Goal: Transaction & Acquisition: Book appointment/travel/reservation

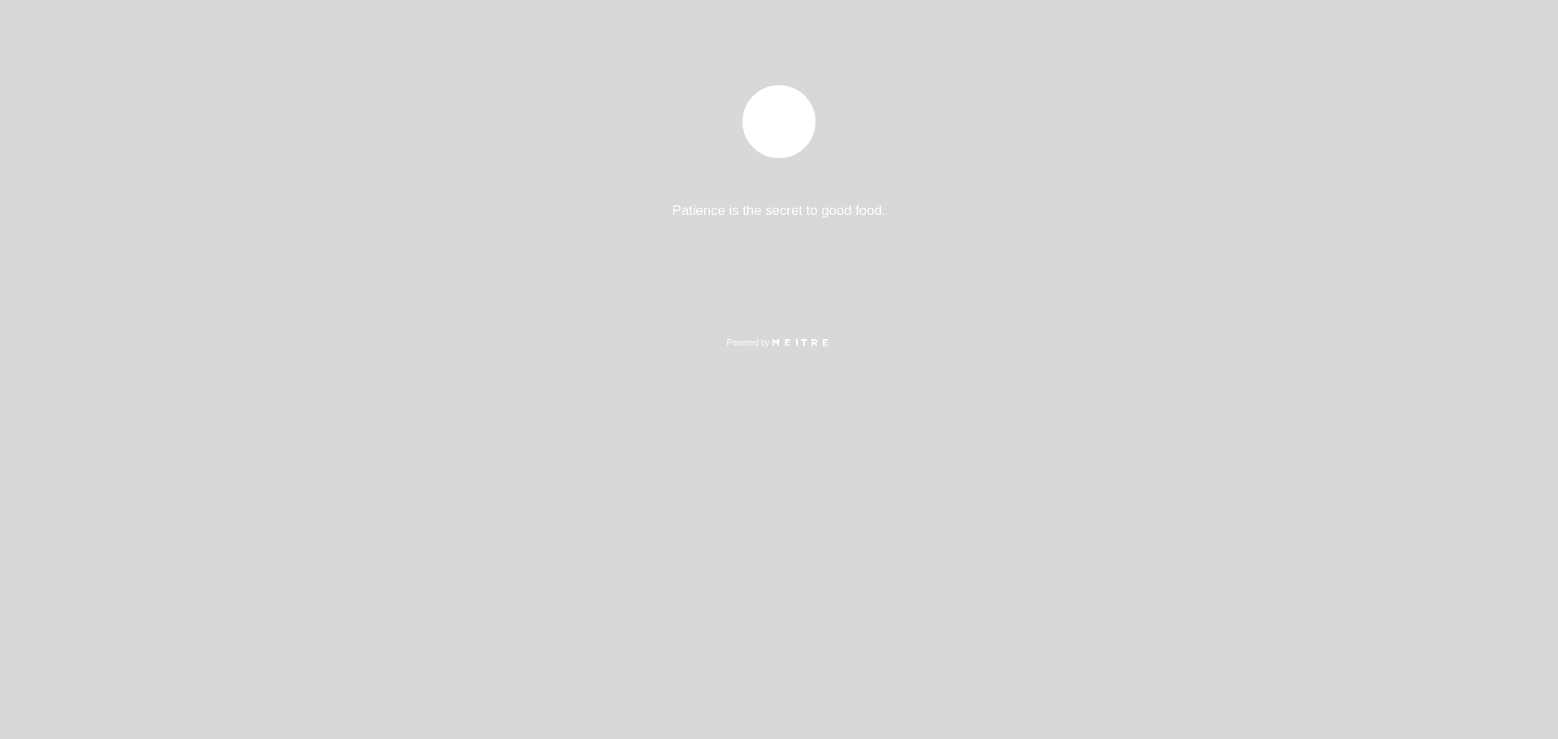
select select "es"
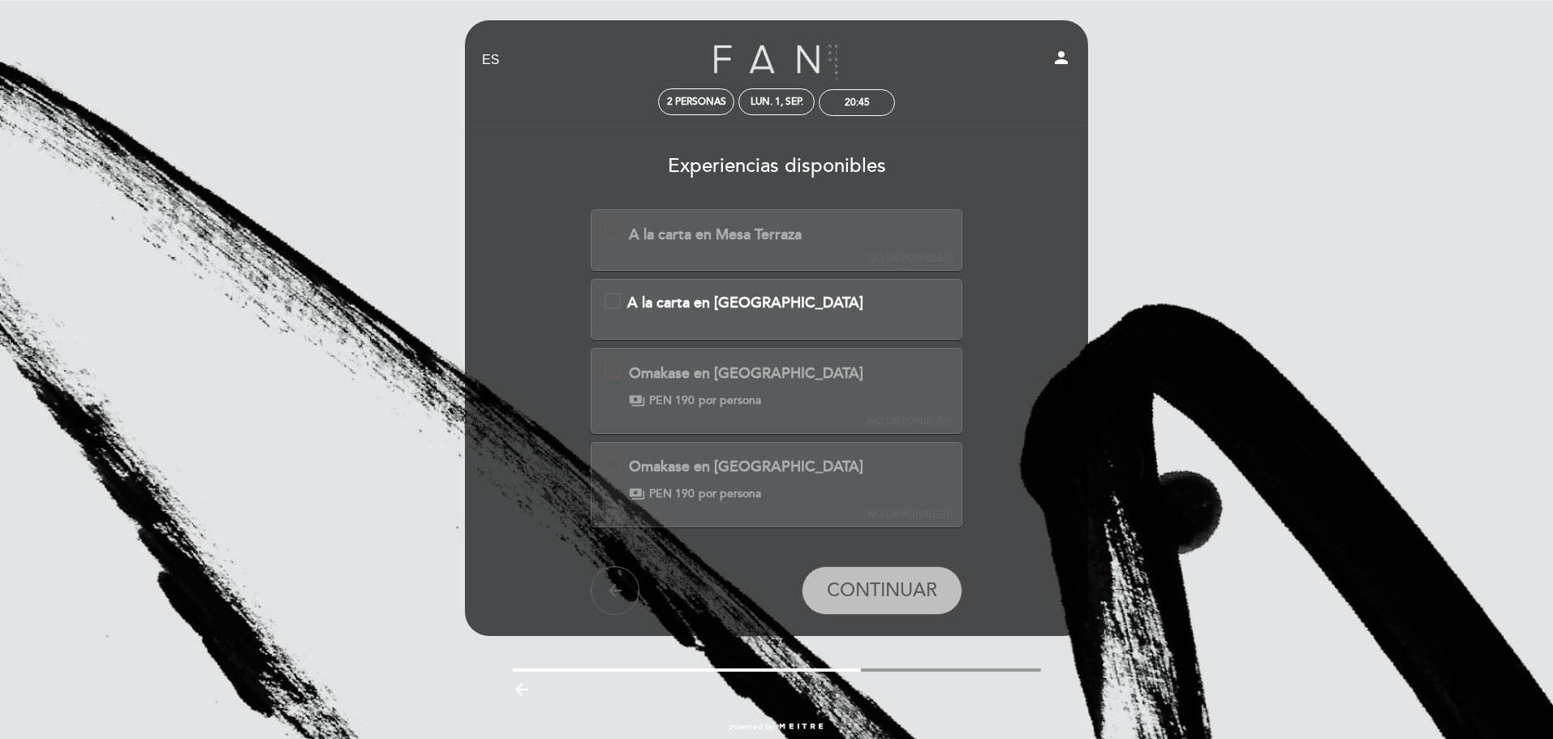
click at [677, 305] on span "A la carta en [GEOGRAPHIC_DATA]" at bounding box center [745, 303] width 236 height 18
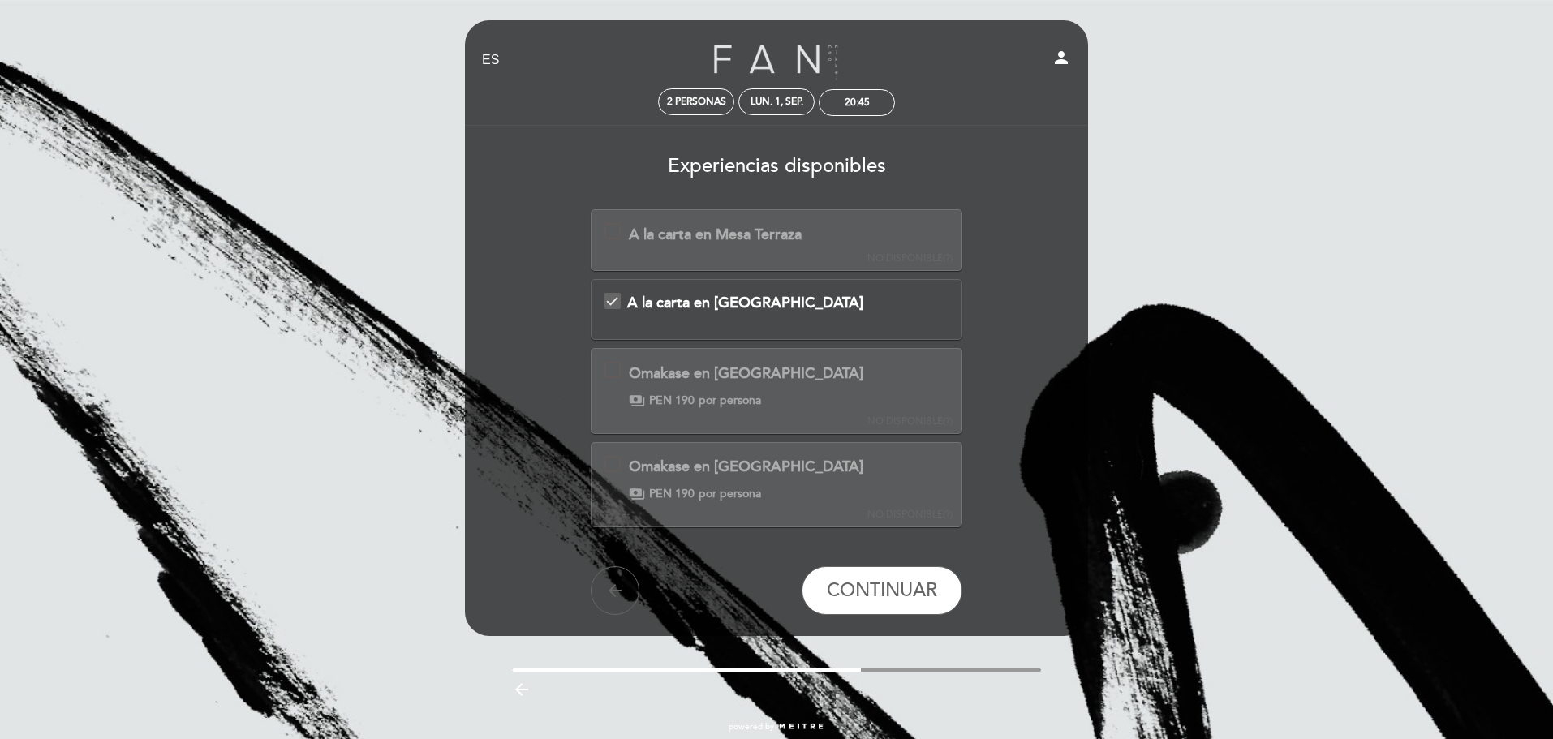
click at [670, 377] on div "Omakase en [GEOGRAPHIC_DATA]" at bounding box center [746, 373] width 234 height 21
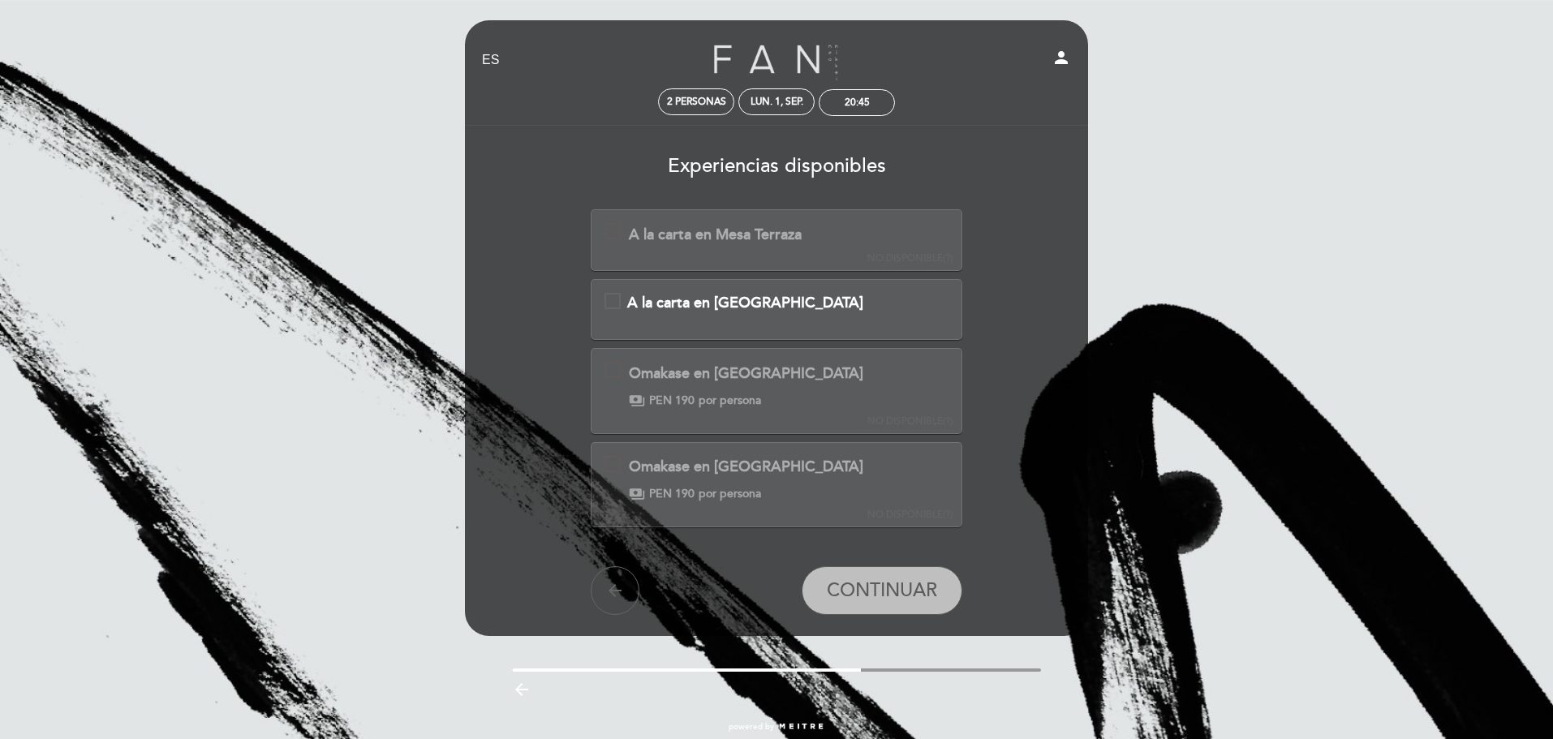
click at [706, 473] on div "Omakase en [GEOGRAPHIC_DATA]" at bounding box center [746, 467] width 234 height 21
click at [695, 293] on div "A la carta en [GEOGRAPHIC_DATA]" at bounding box center [776, 303] width 298 height 21
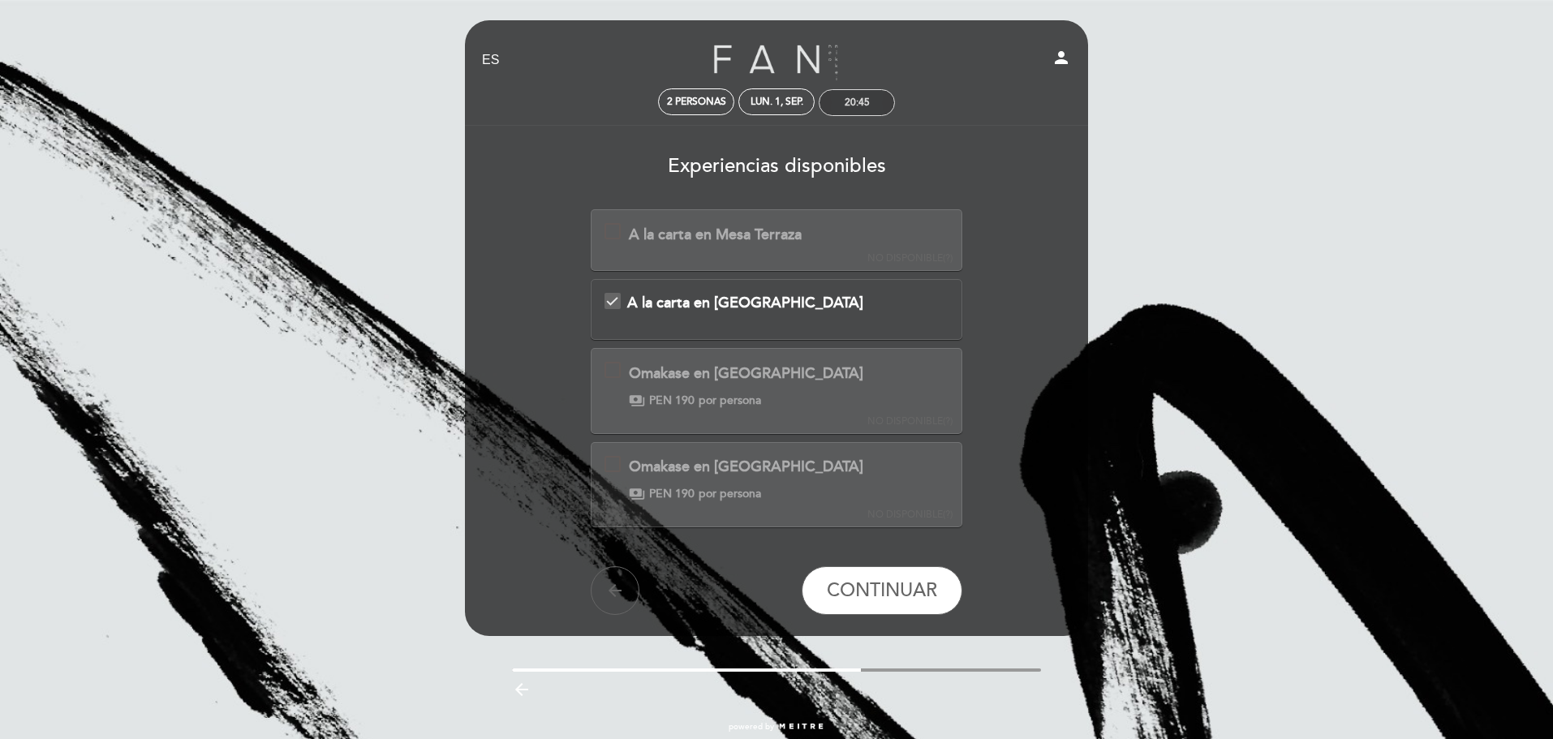
click at [861, 100] on div "20:45" at bounding box center [856, 103] width 25 height 12
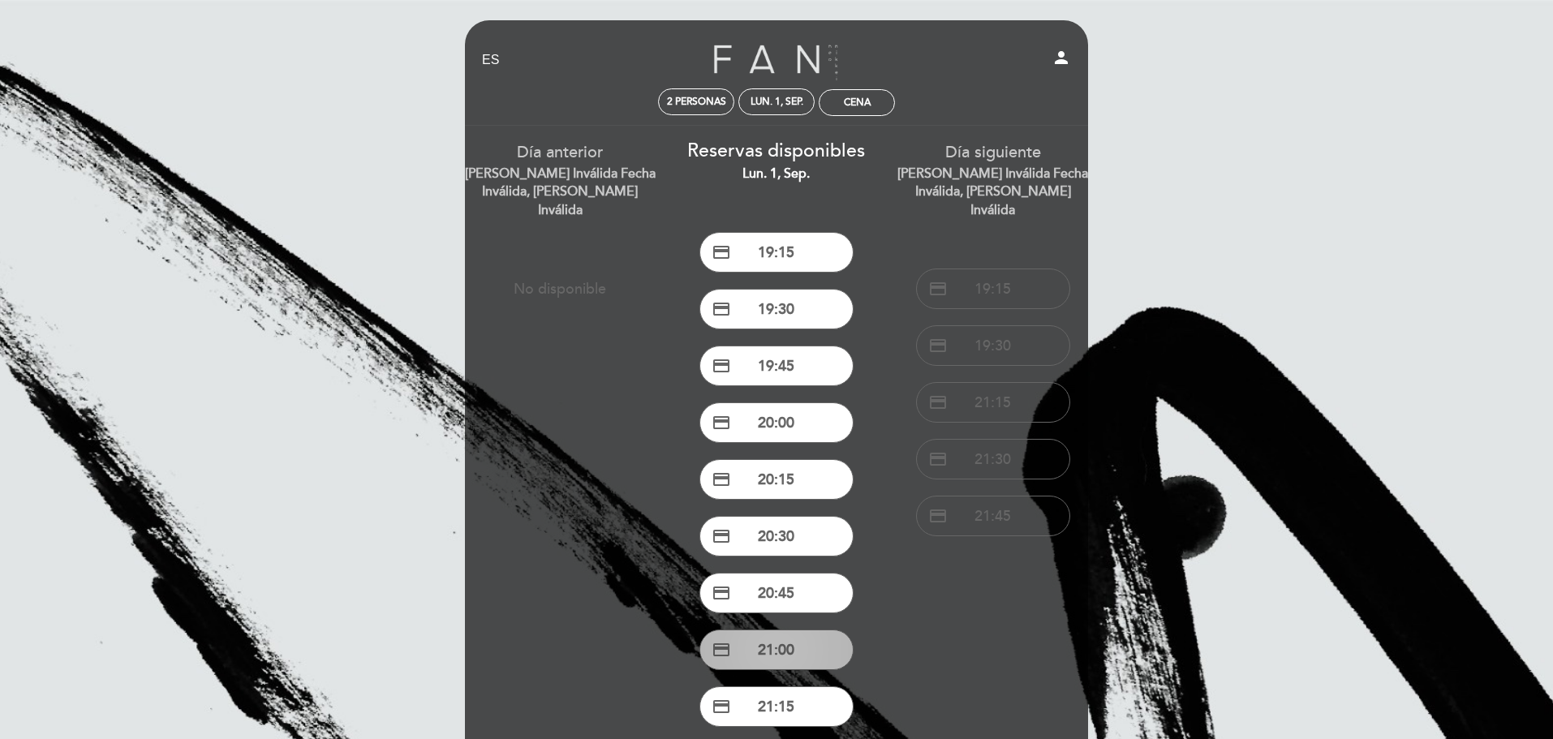
click at [811, 647] on button "credit_card 21:00" at bounding box center [776, 649] width 154 height 41
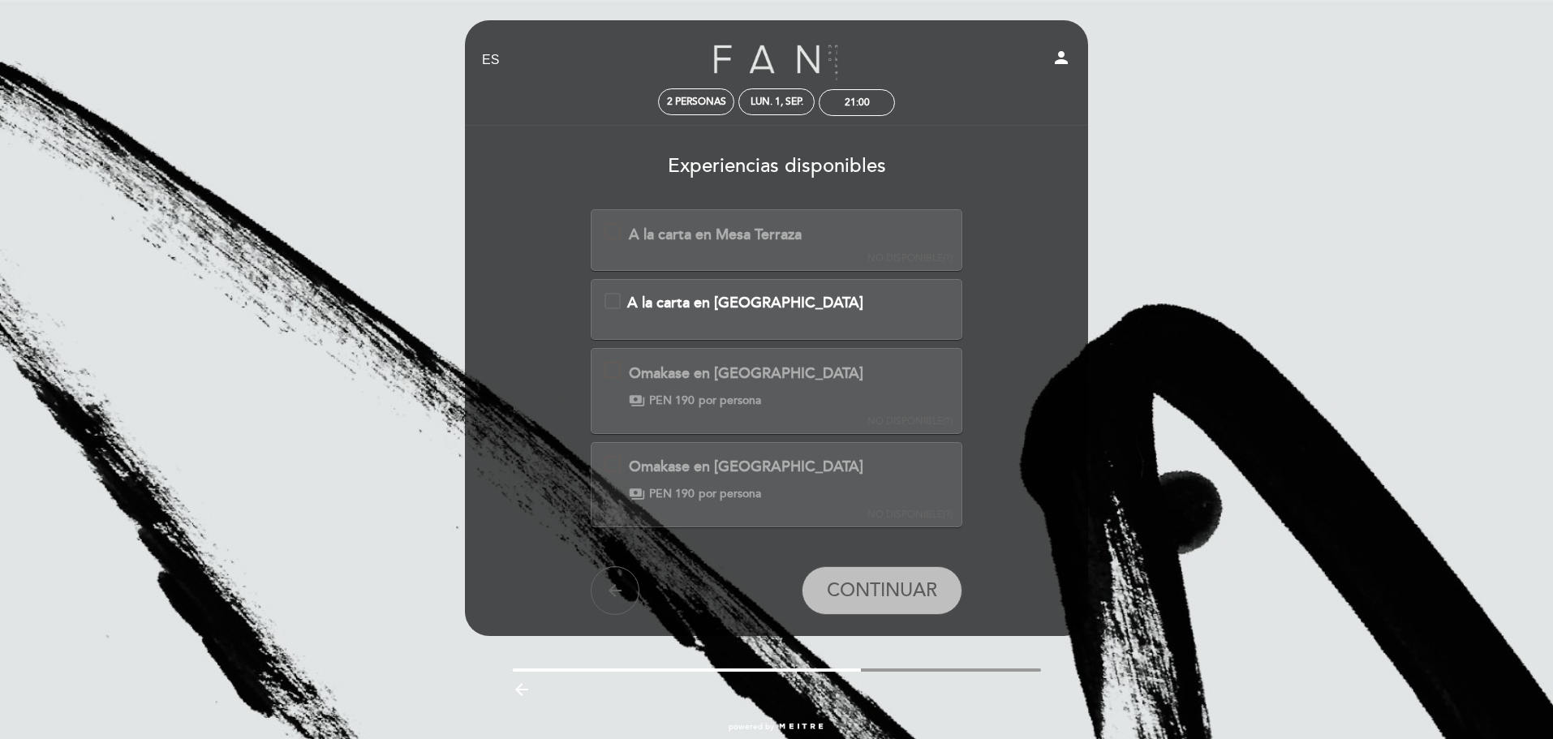
click at [781, 223] on div "A la carta en Mesa Terraza Esta experiencia no está disponible para la fecha se…" at bounding box center [702, 234] width 197 height 22
click at [850, 105] on div "21:00" at bounding box center [856, 103] width 25 height 12
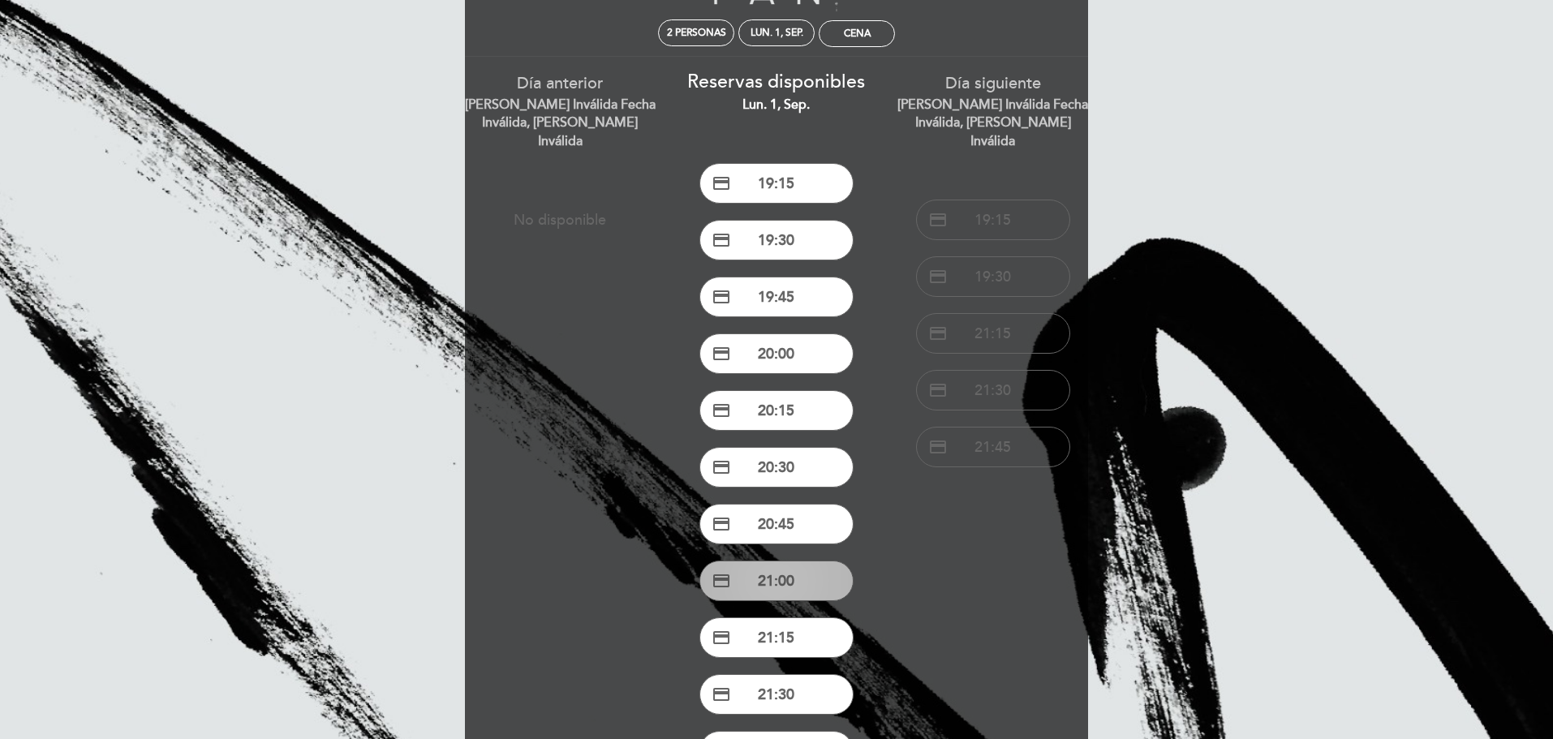
scroll to position [81, 0]
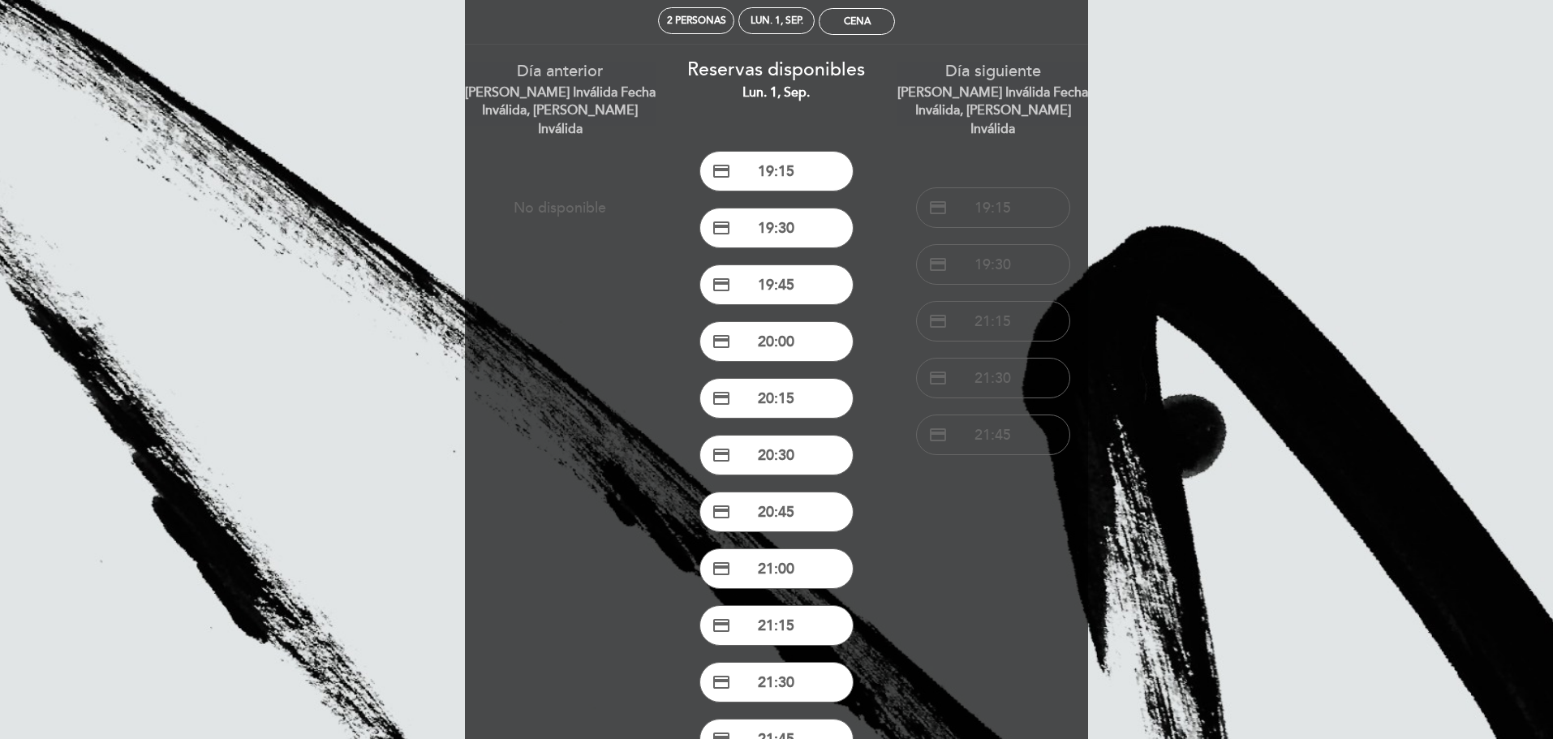
click at [776, 619] on button "credit_card 21:15" at bounding box center [776, 625] width 154 height 41
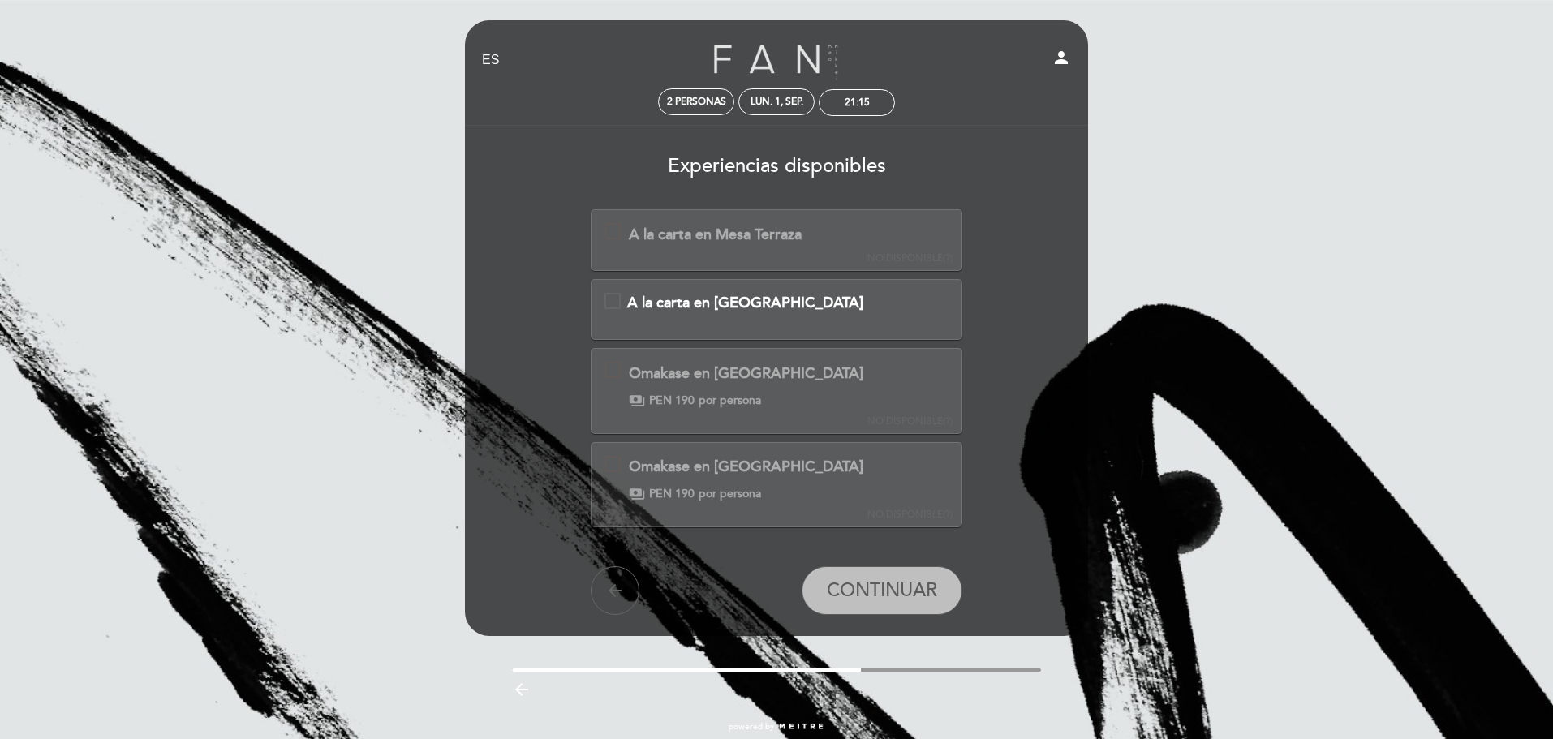
click at [757, 306] on span "A la carta en [GEOGRAPHIC_DATA]" at bounding box center [745, 303] width 236 height 18
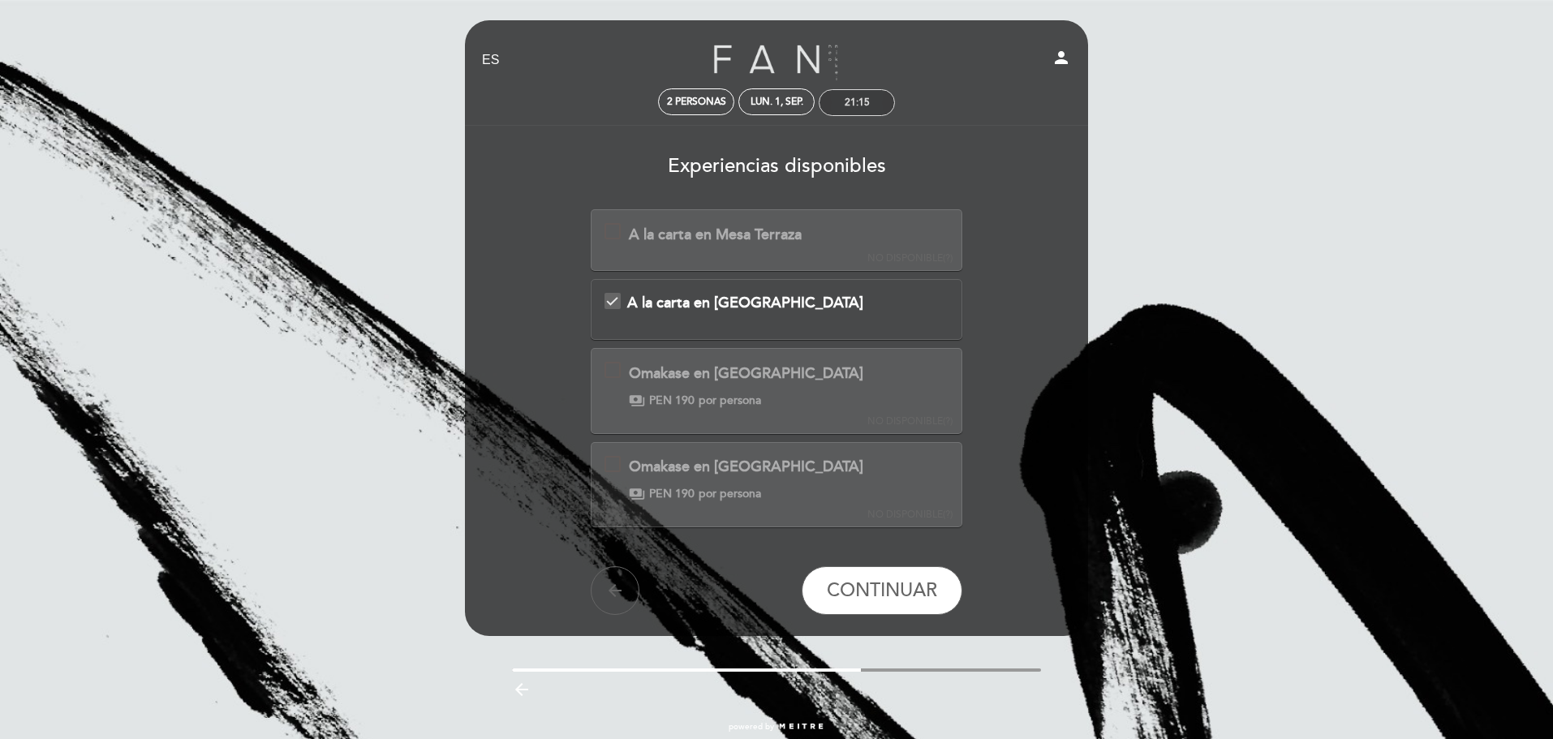
click at [844, 96] on div "21:15" at bounding box center [856, 102] width 75 height 25
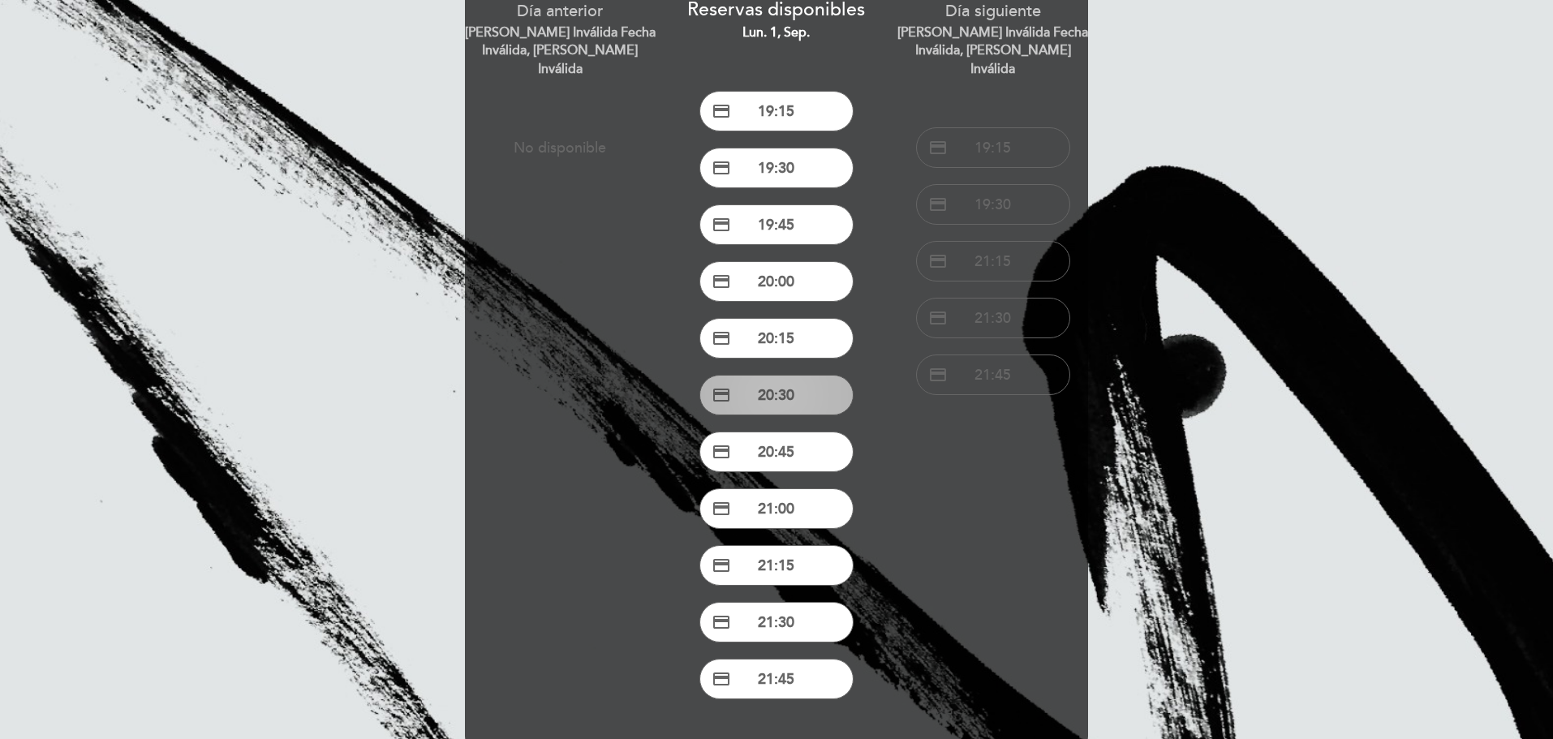
scroll to position [162, 0]
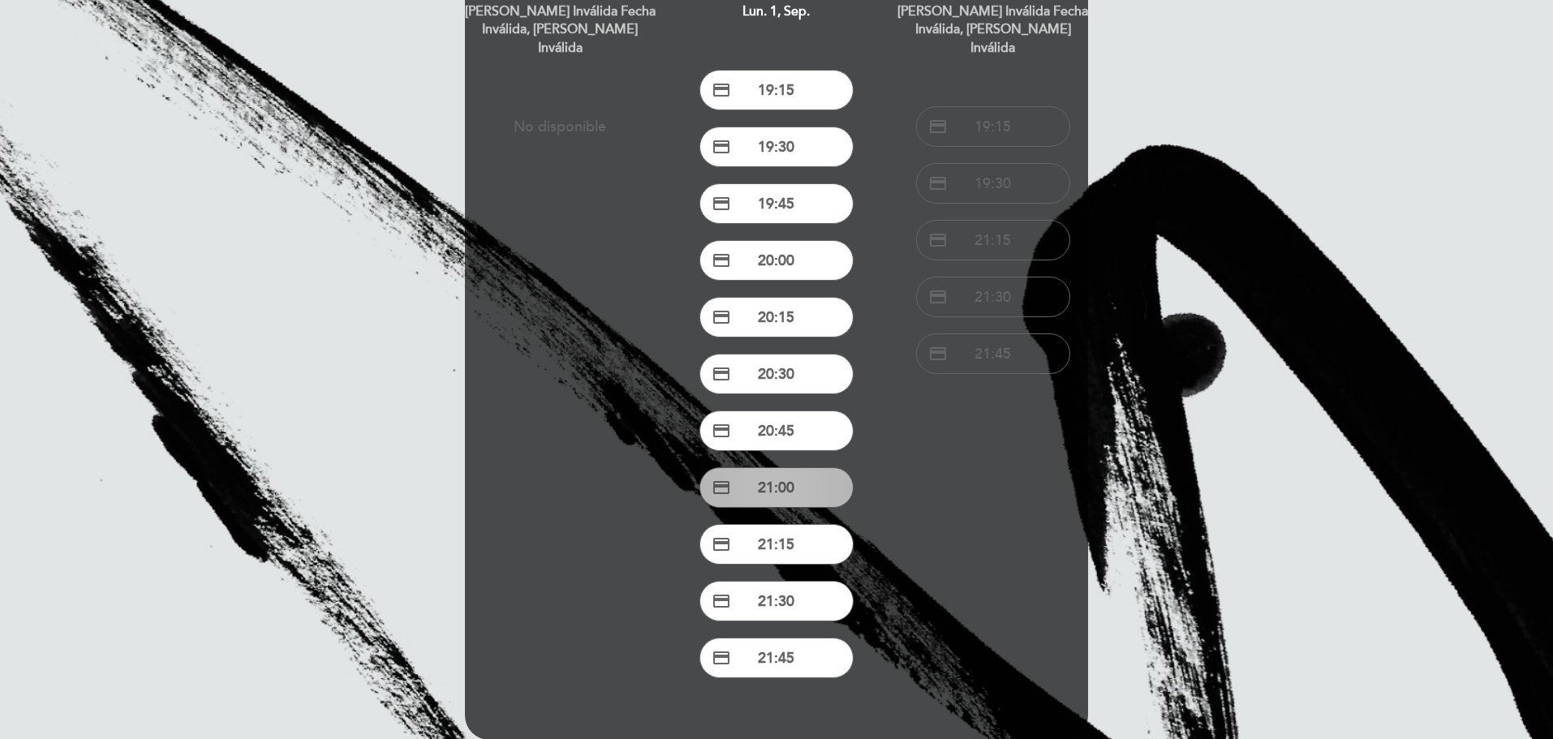
click at [806, 487] on button "credit_card 21:00" at bounding box center [776, 487] width 154 height 41
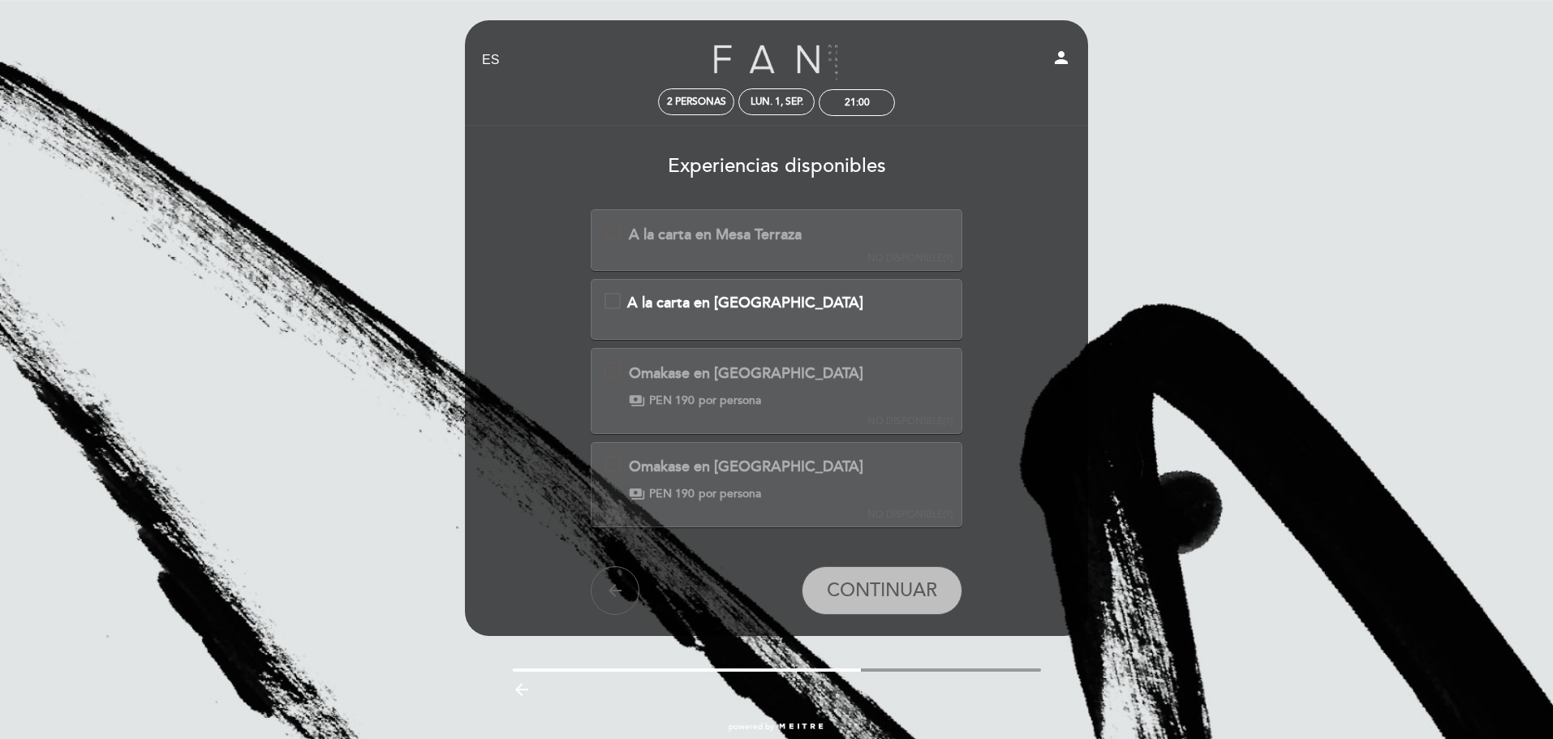
click at [621, 303] on div "A la carta en [GEOGRAPHIC_DATA]" at bounding box center [776, 303] width 345 height 21
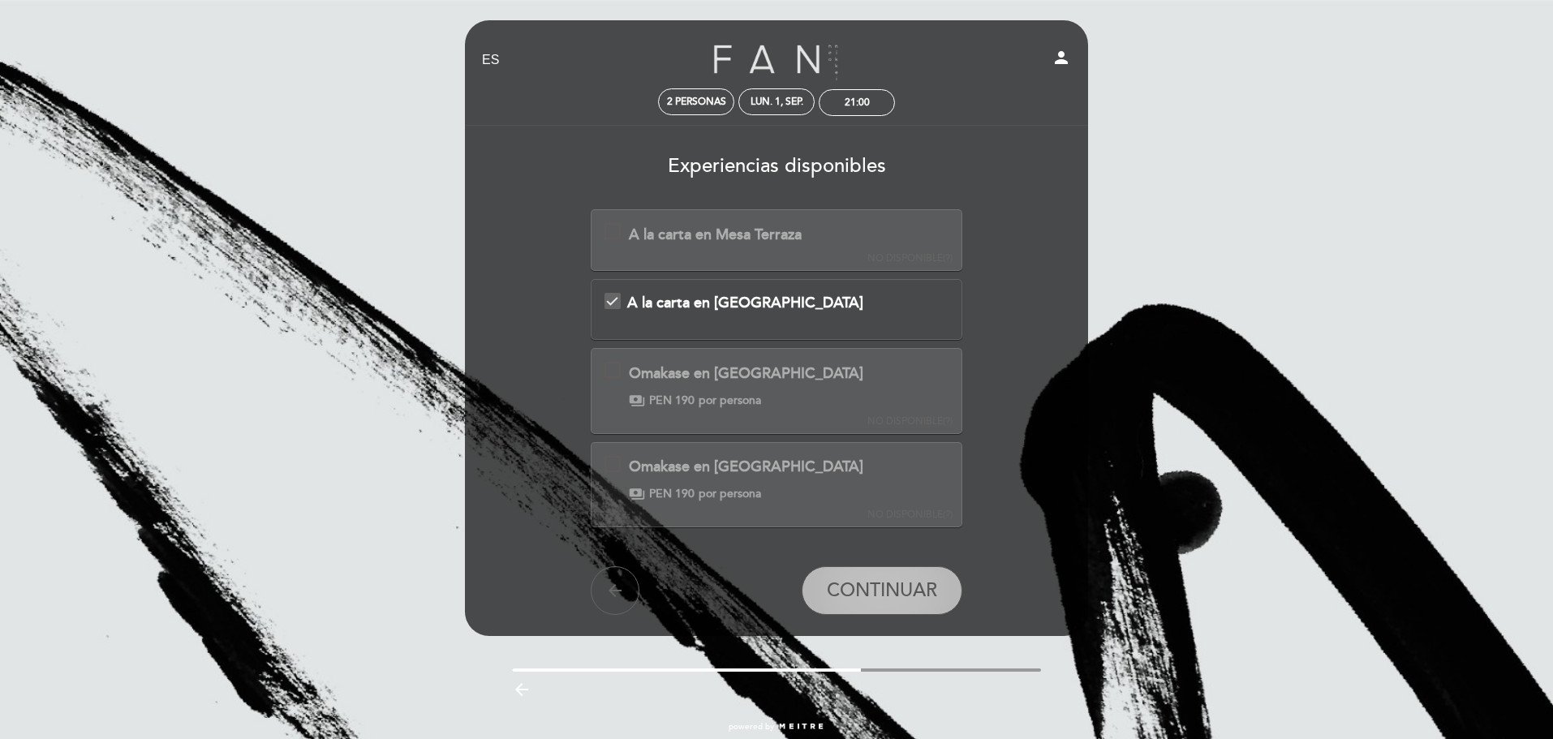
click at [898, 595] on span "CONTINUAR" at bounding box center [882, 590] width 110 height 23
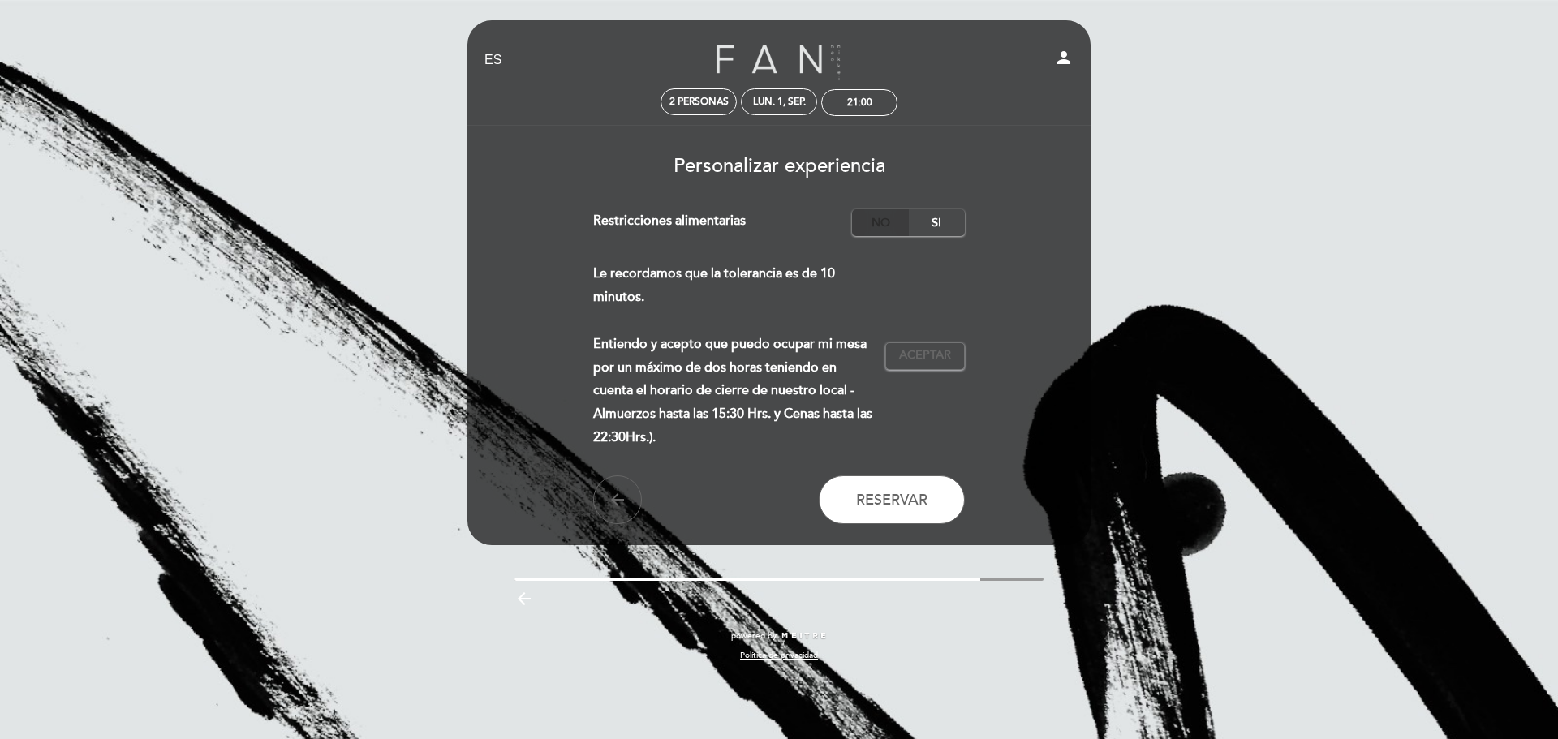
click at [882, 227] on label "No" at bounding box center [880, 222] width 57 height 27
click at [915, 353] on span "Aceptar" at bounding box center [925, 355] width 52 height 17
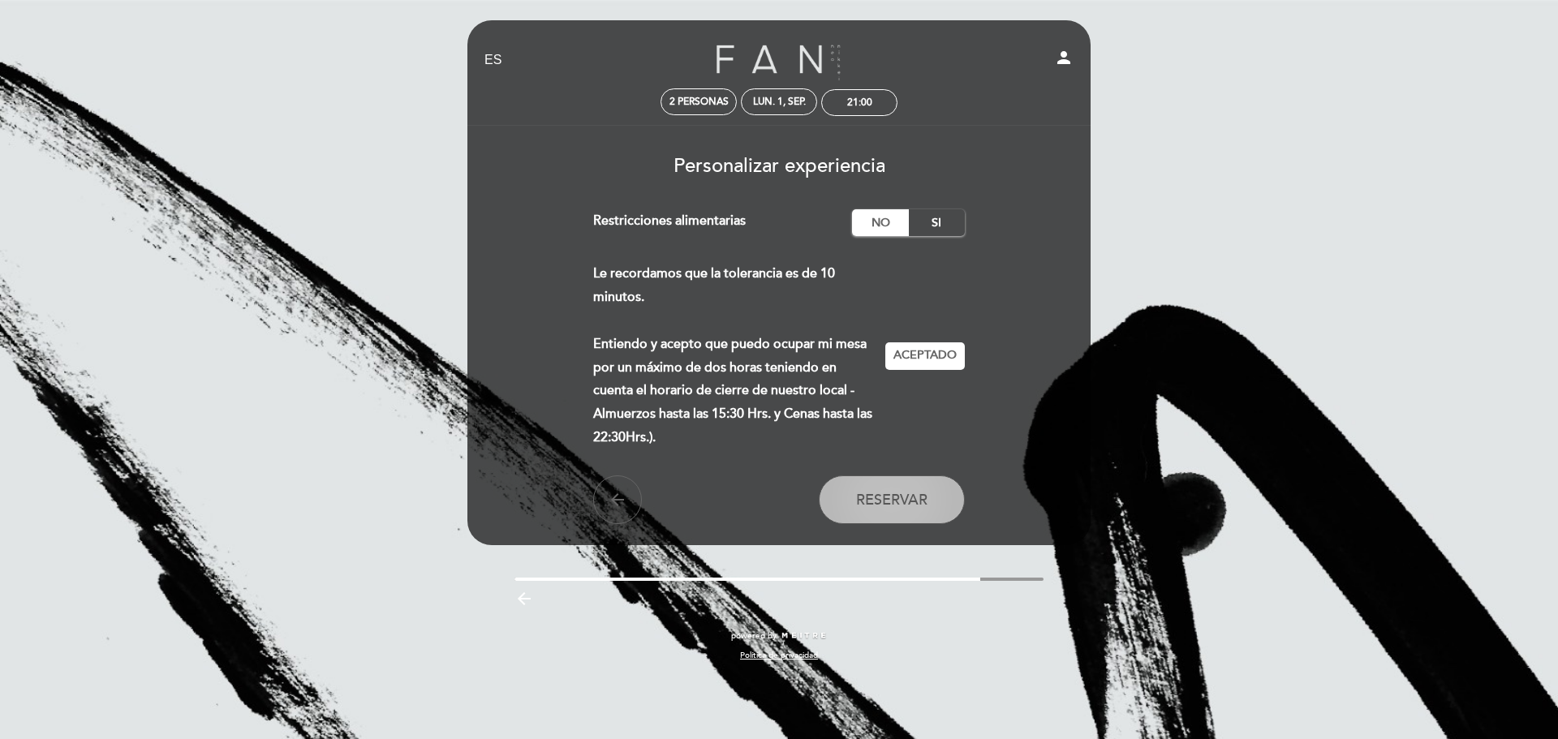
click at [923, 505] on span "Reservar" at bounding box center [891, 500] width 71 height 18
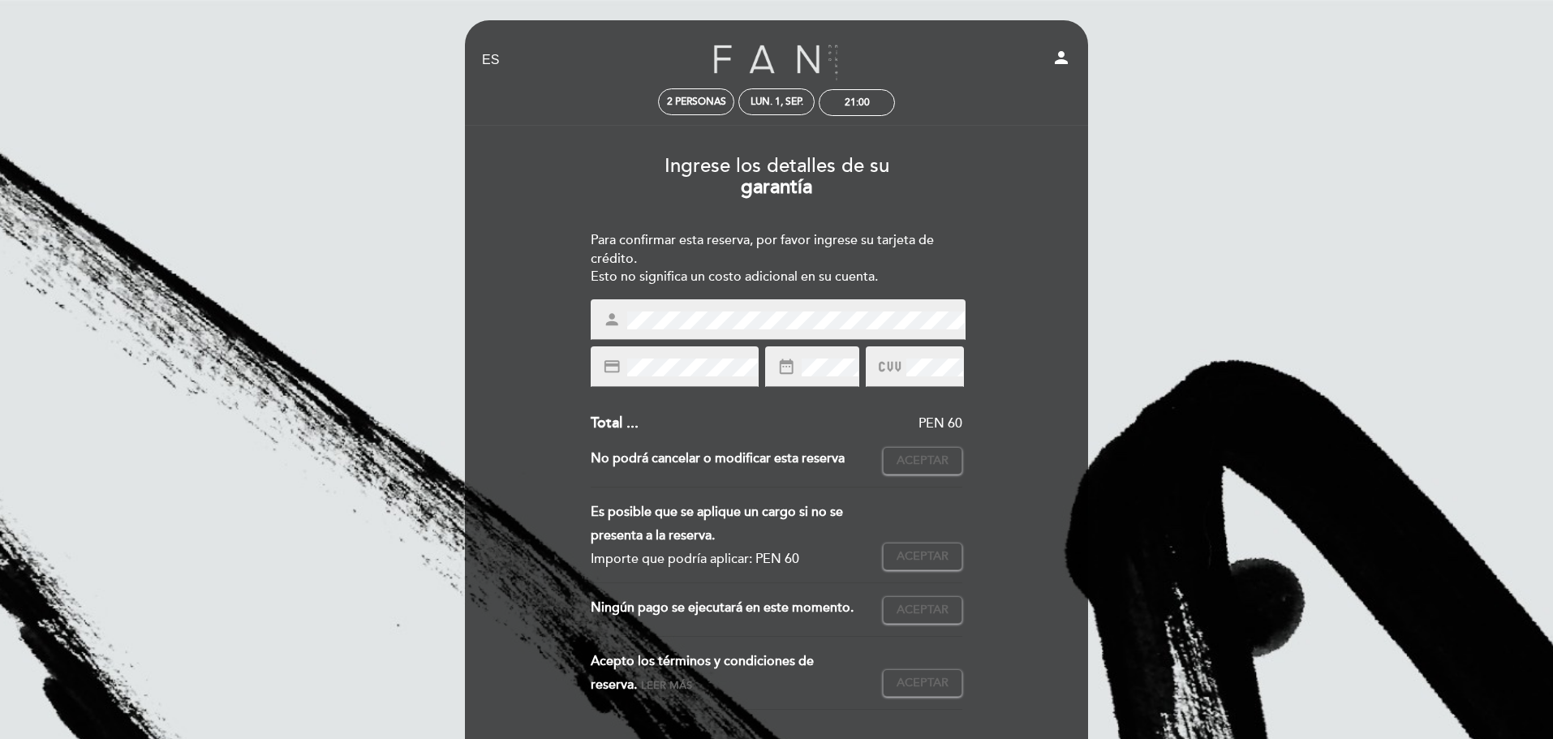
click at [707, 311] on span at bounding box center [794, 320] width 341 height 19
click at [904, 464] on span "Aceptar" at bounding box center [922, 461] width 52 height 17
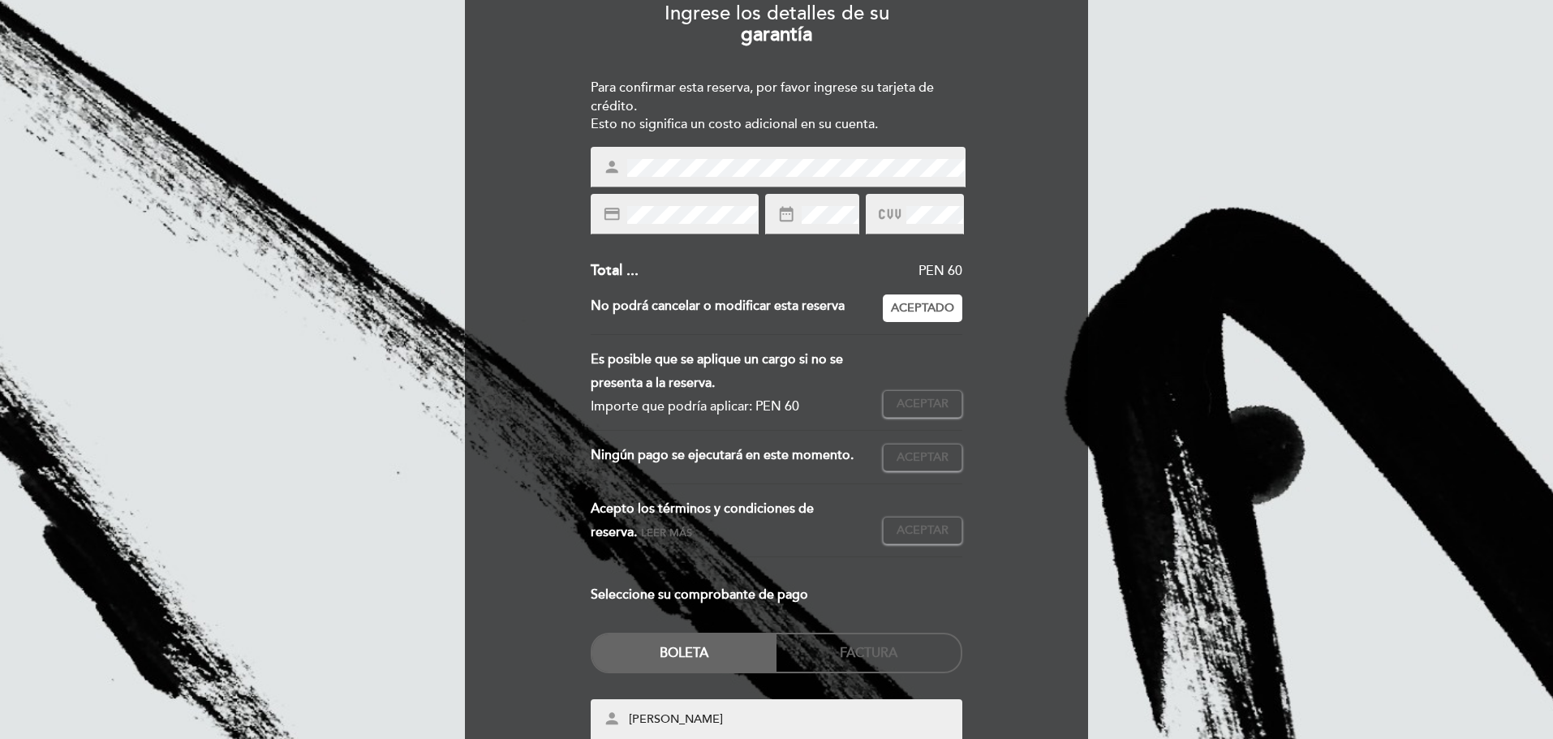
scroll to position [162, 0]
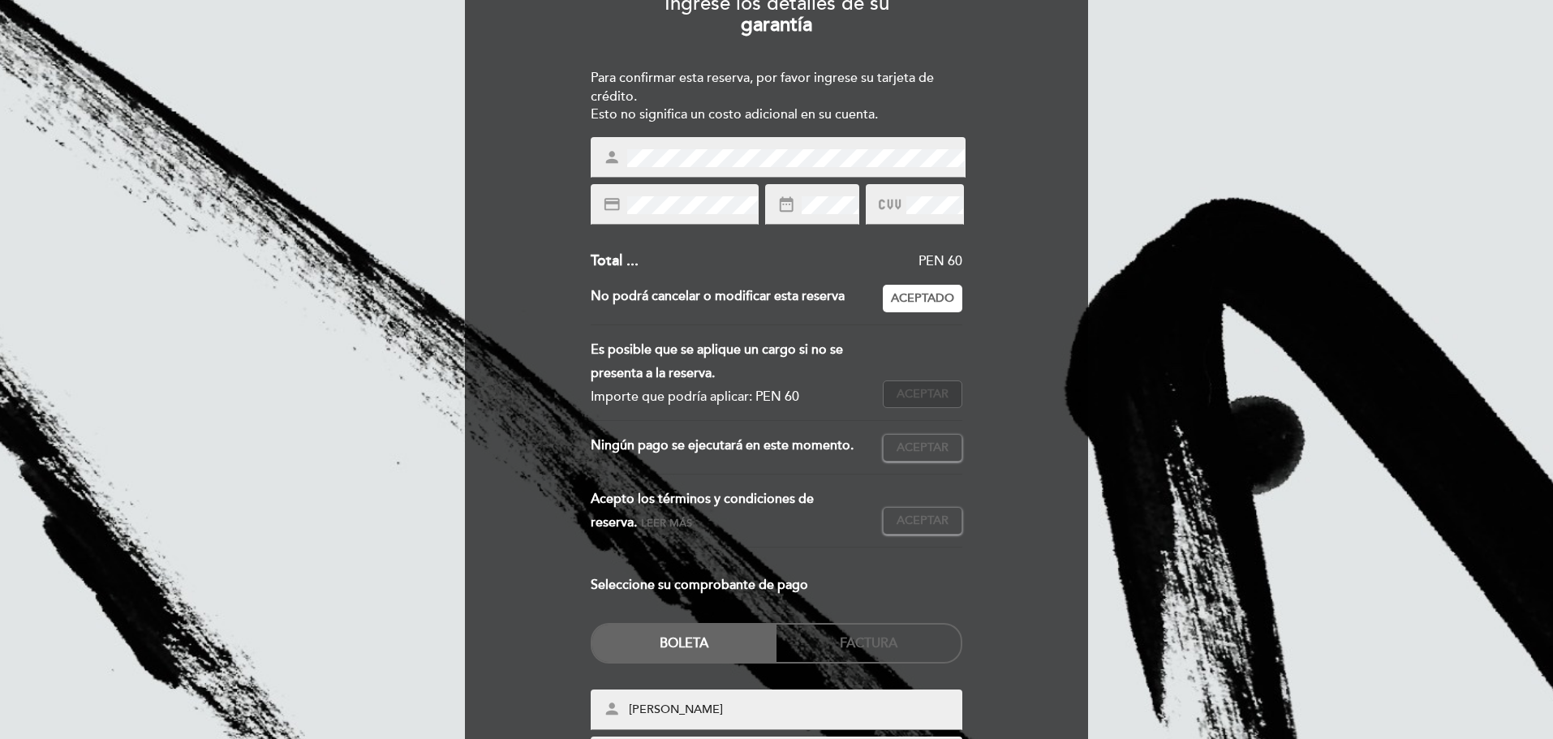
click at [917, 400] on span "Aceptar" at bounding box center [922, 394] width 52 height 17
click at [929, 449] on span "Aceptar" at bounding box center [922, 448] width 52 height 17
click at [897, 517] on span "Aceptar" at bounding box center [922, 521] width 52 height 17
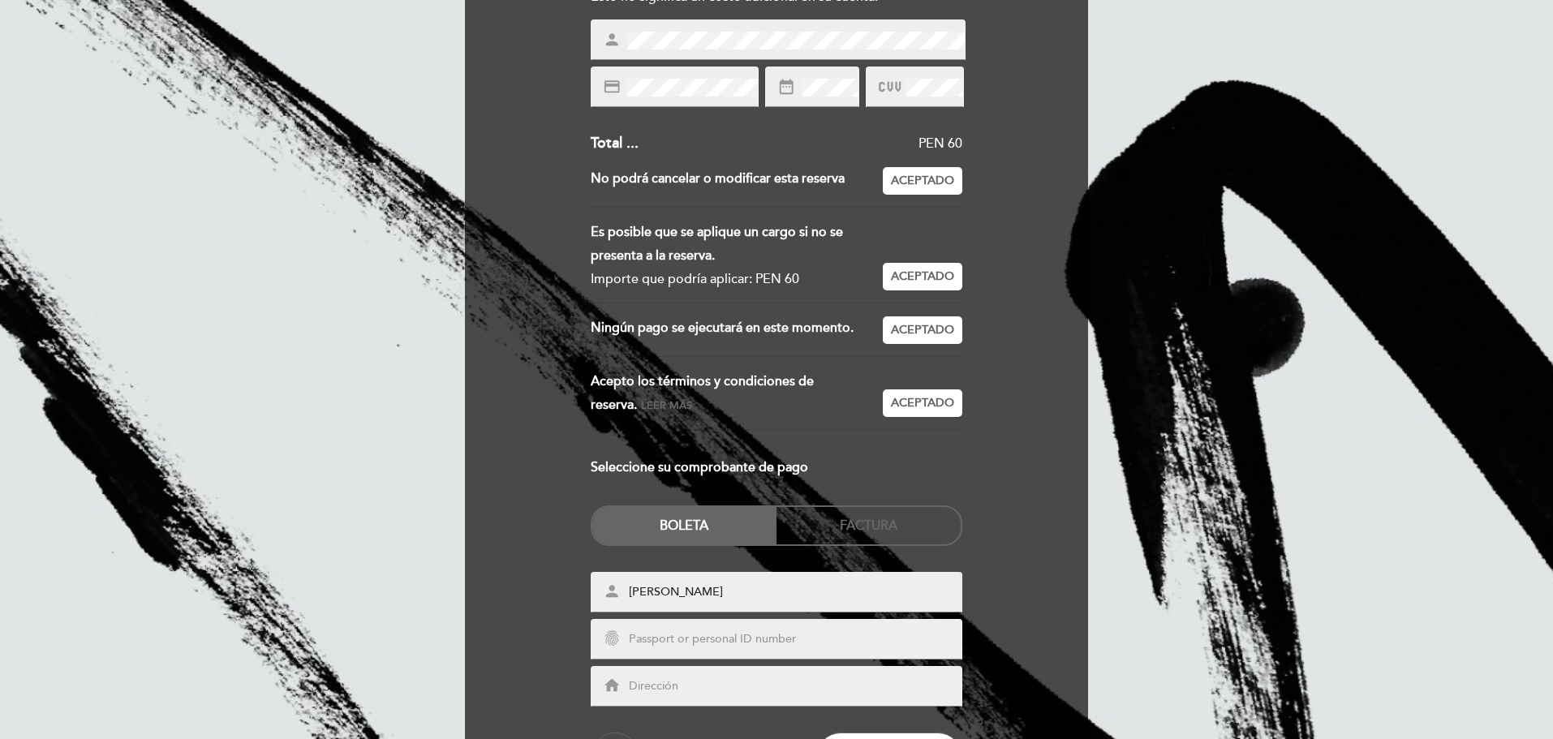
scroll to position [406, 0]
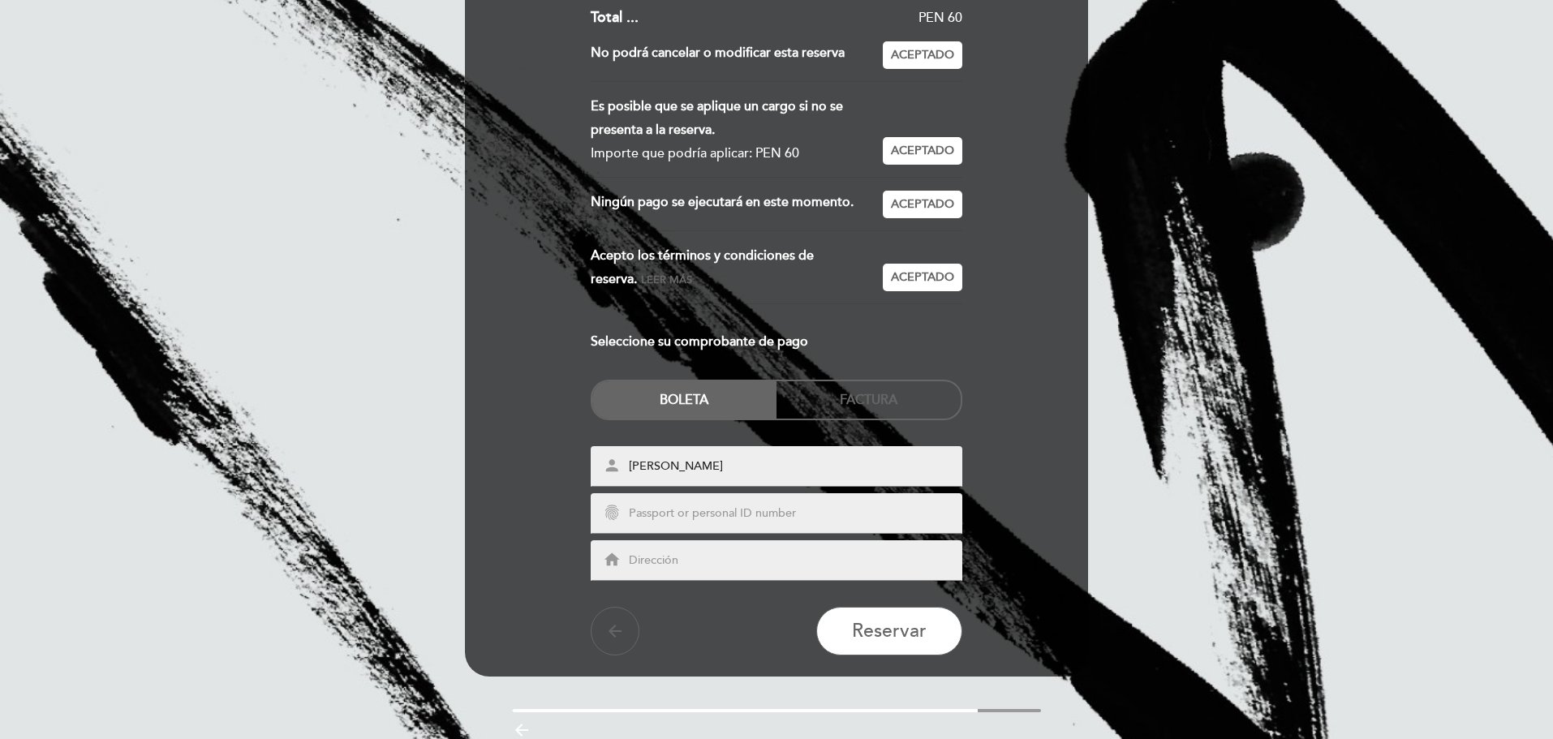
click at [700, 509] on input "text" at bounding box center [795, 514] width 337 height 19
type input "44228549"
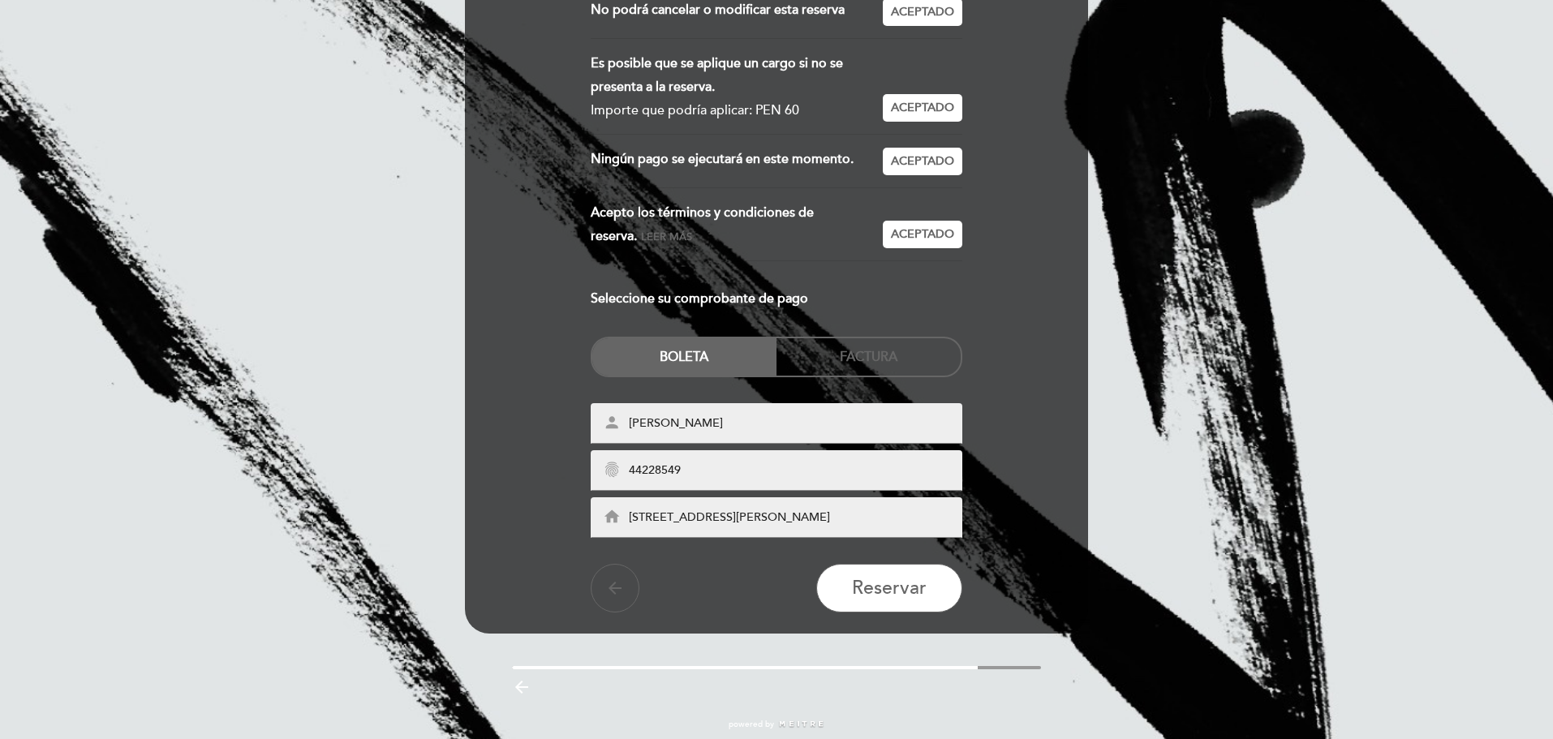
scroll to position [475, 0]
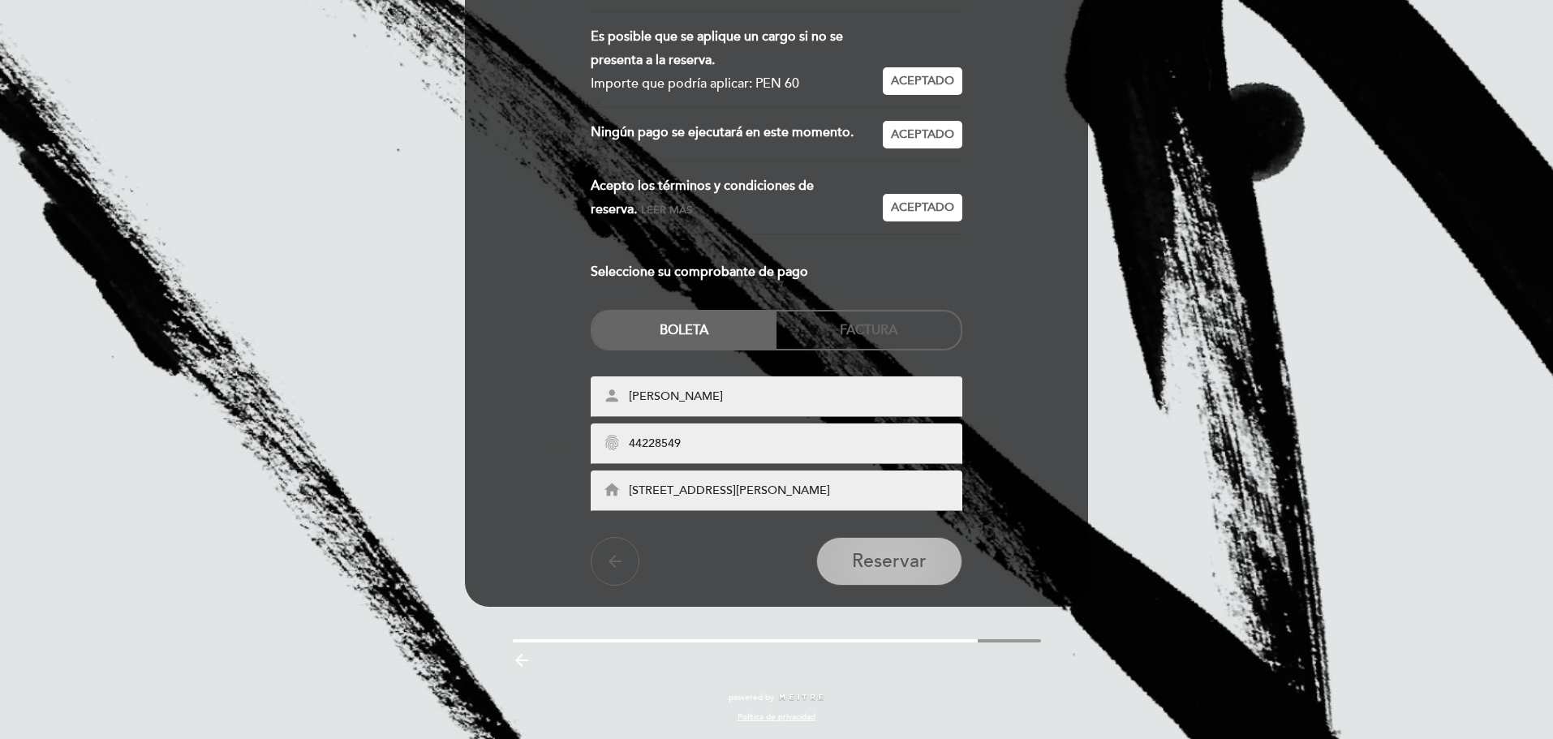
type input "[STREET_ADDRESS][PERSON_NAME]"
click at [906, 563] on span "Reservar" at bounding box center [889, 561] width 75 height 23
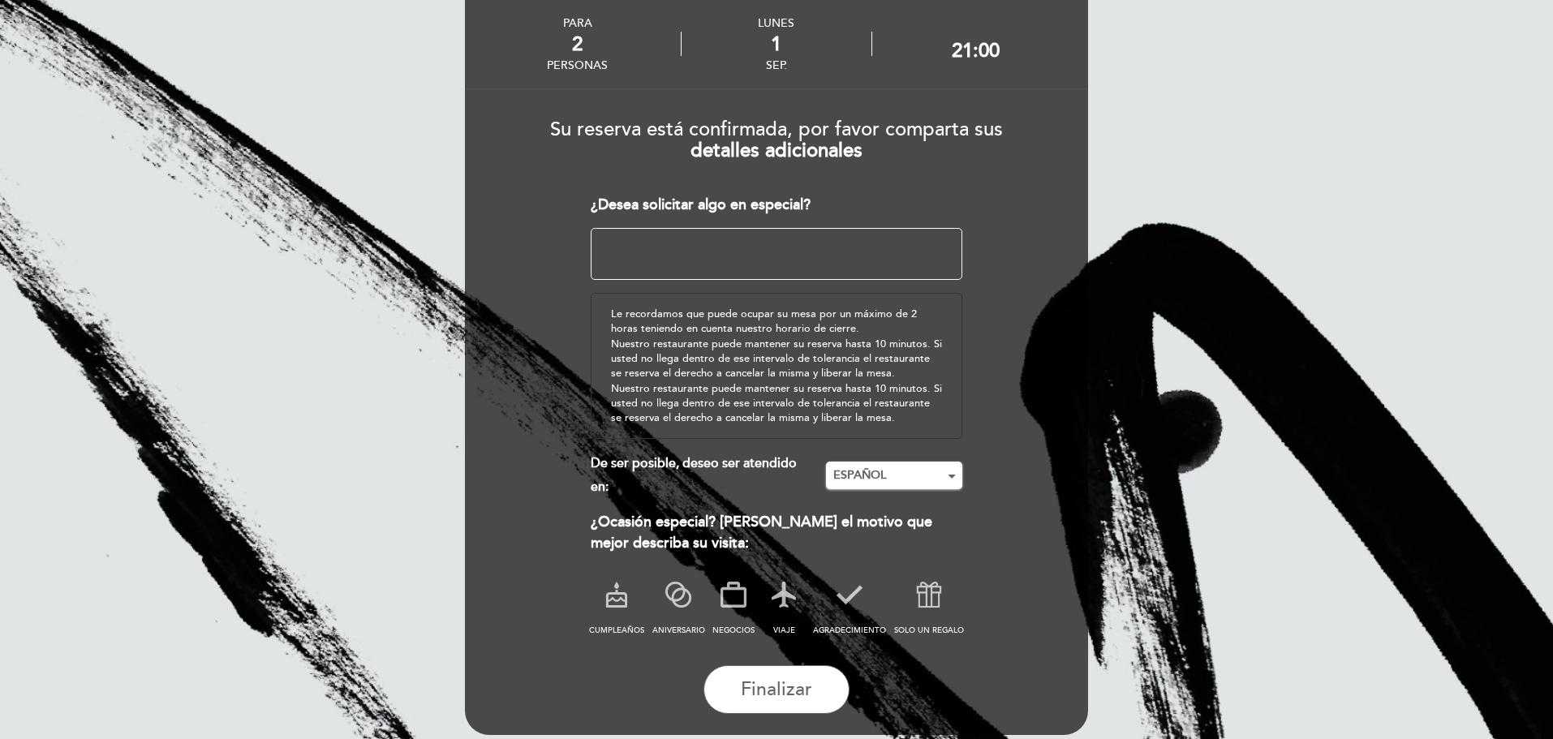
scroll to position [157, 0]
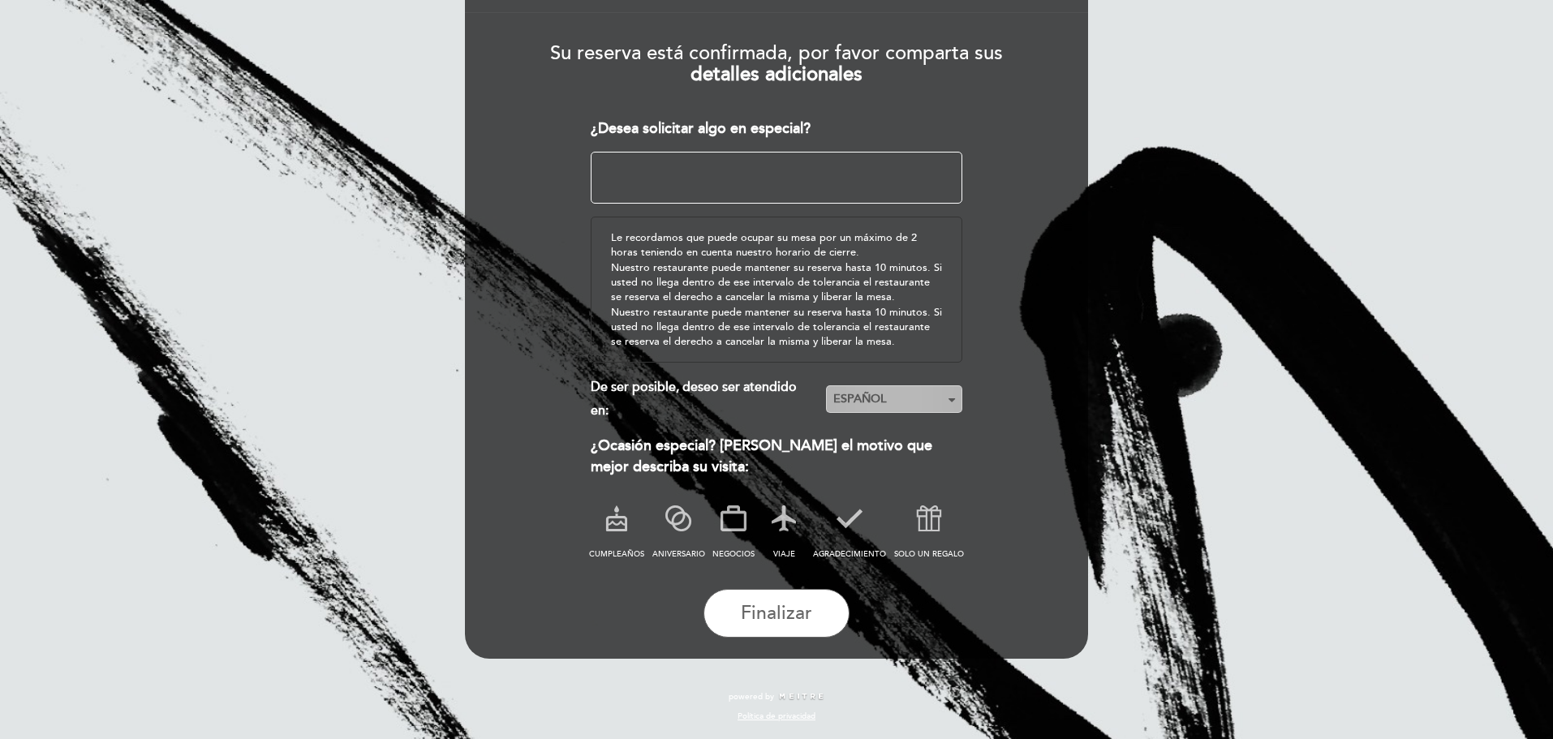
click at [862, 397] on span "ESPAÑOL" at bounding box center [894, 399] width 122 height 16
click at [672, 521] on icon at bounding box center [678, 518] width 42 height 42
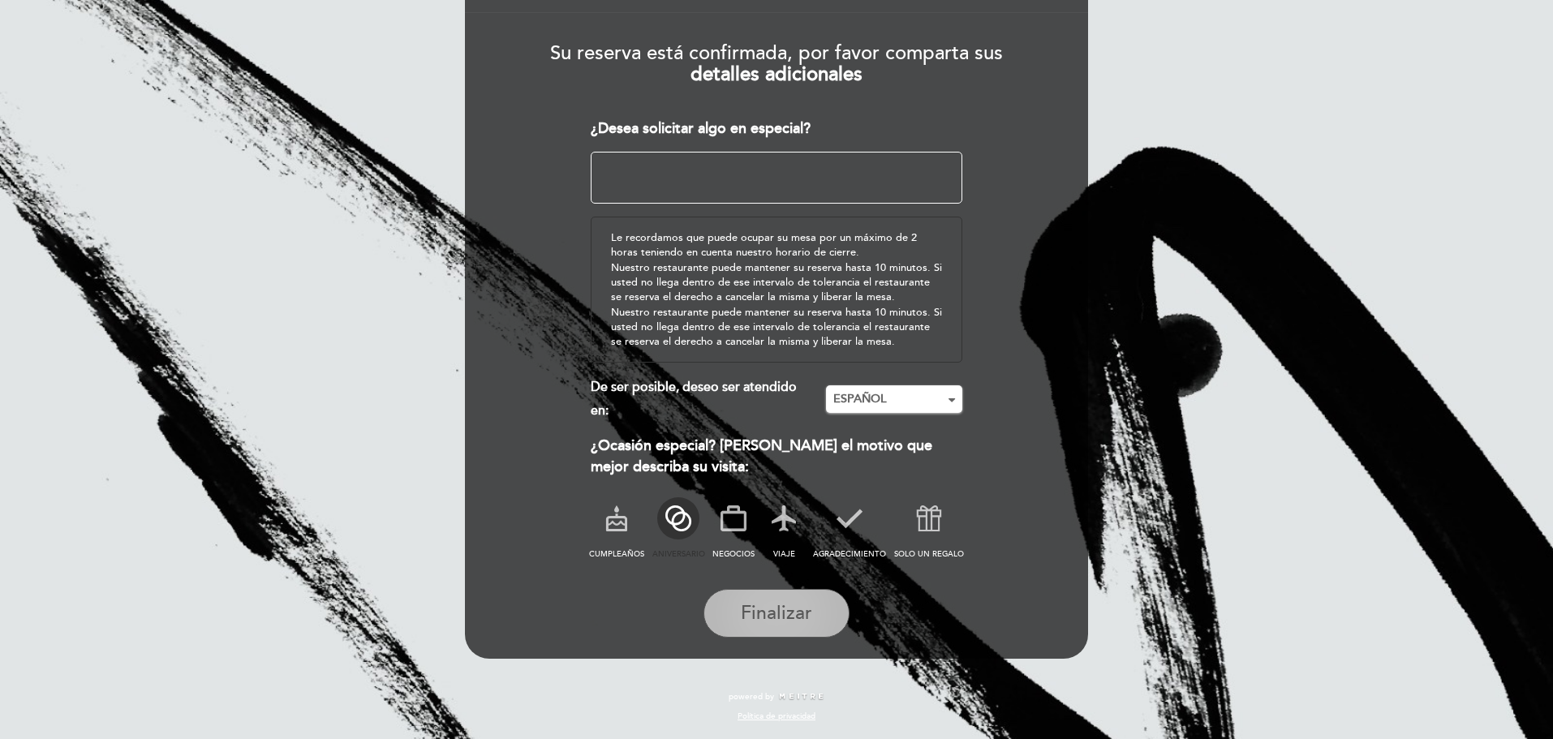
click at [763, 615] on span "Finalizar" at bounding box center [776, 613] width 71 height 23
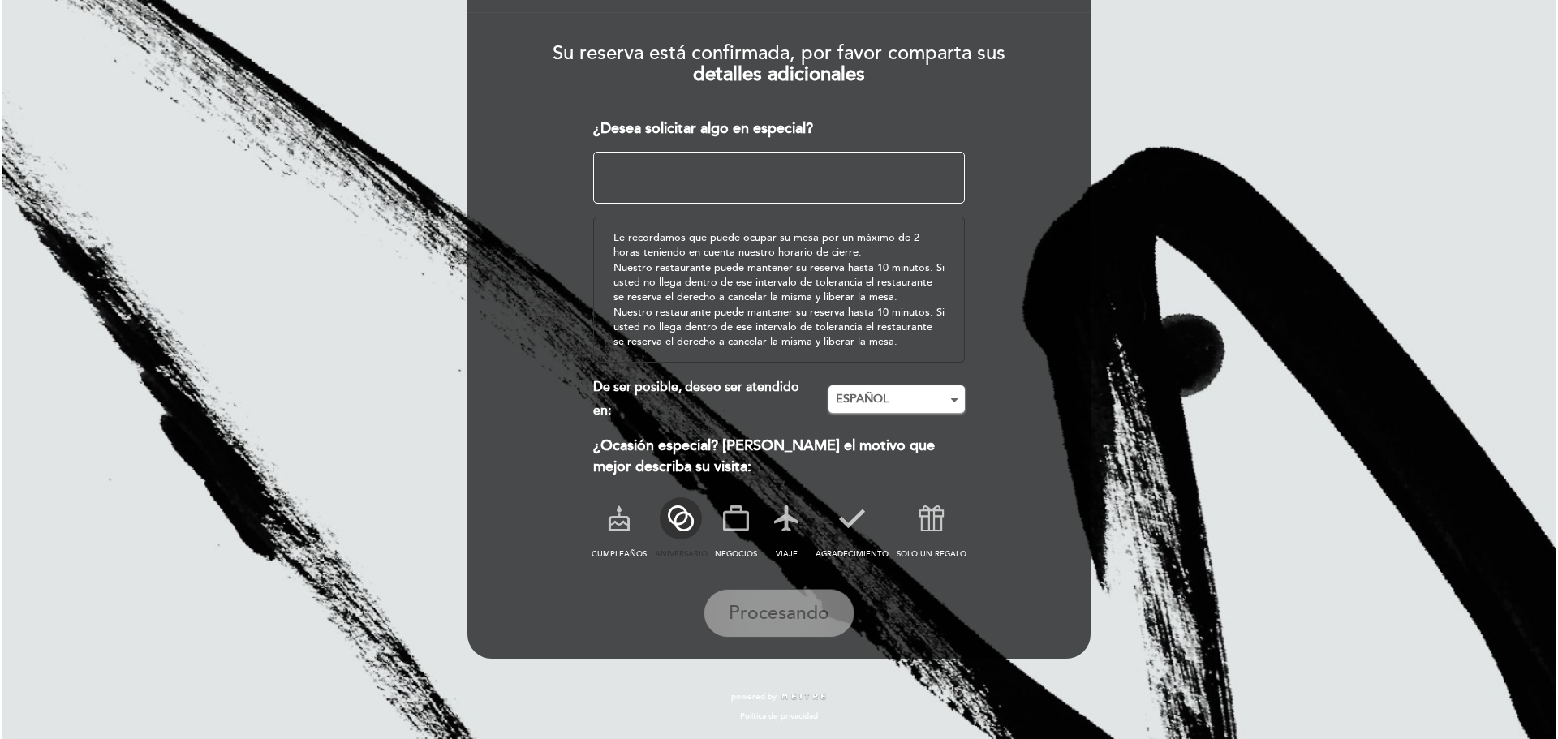
scroll to position [0, 0]
